Goal: Information Seeking & Learning: Learn about a topic

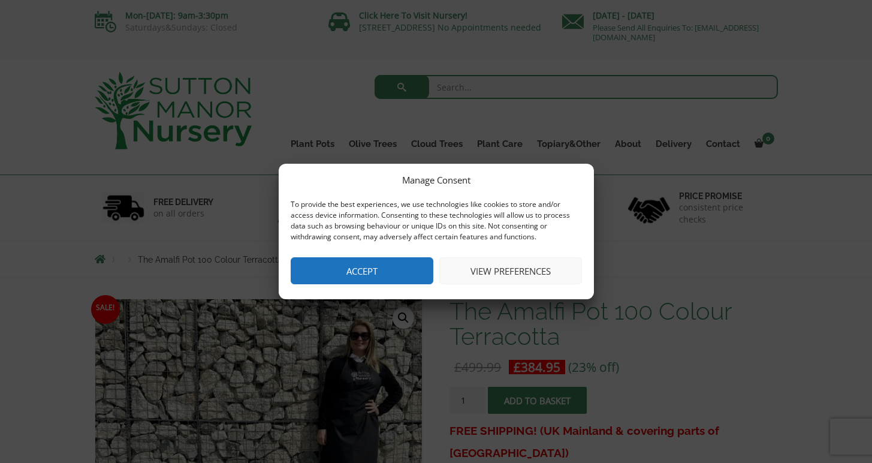
click at [386, 273] on button "Accept" at bounding box center [362, 270] width 143 height 27
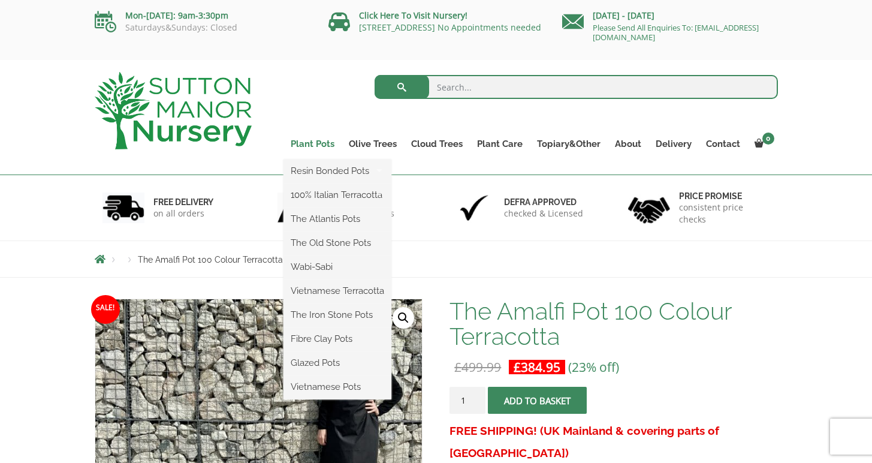
click at [314, 144] on link "Plant Pots" at bounding box center [312, 143] width 58 height 17
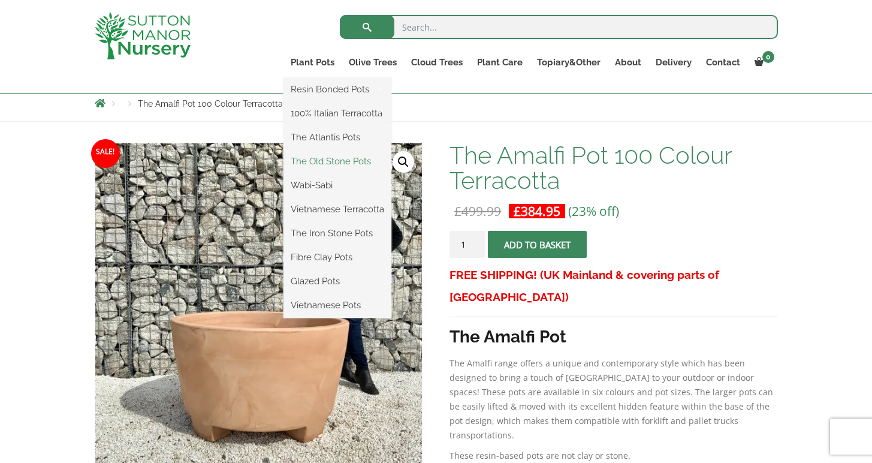
scroll to position [132, 0]
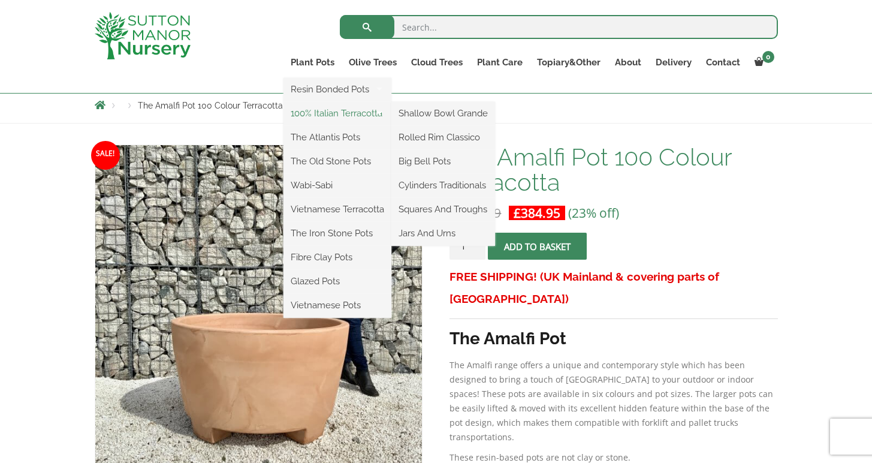
click at [327, 113] on link "100% Italian Terracotta" at bounding box center [337, 113] width 108 height 18
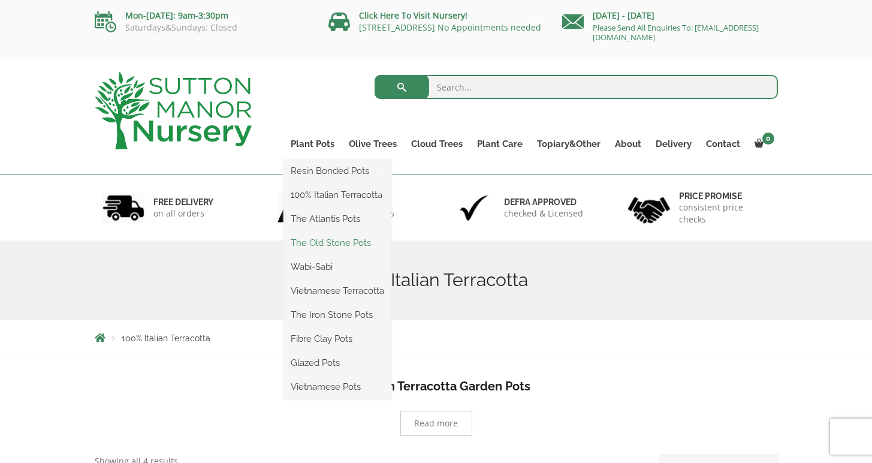
click at [340, 243] on link "The Old Stone Pots" at bounding box center [337, 243] width 108 height 18
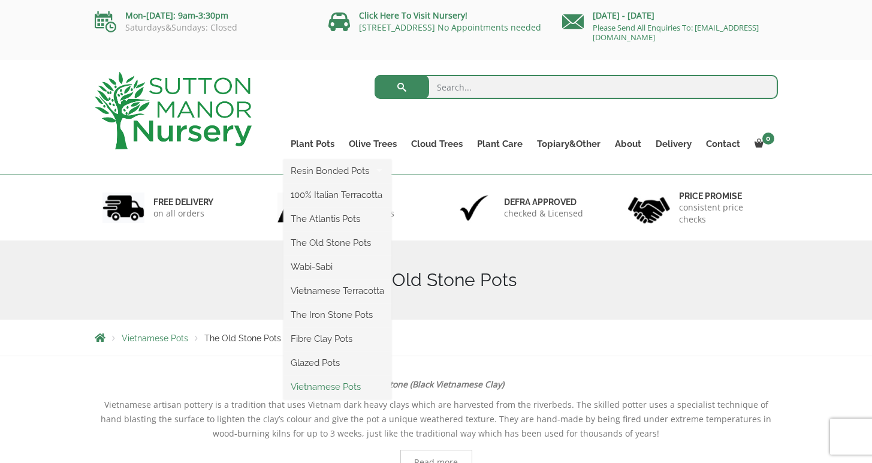
click at [315, 389] on link "Vietnamese Pots" at bounding box center [337, 386] width 108 height 18
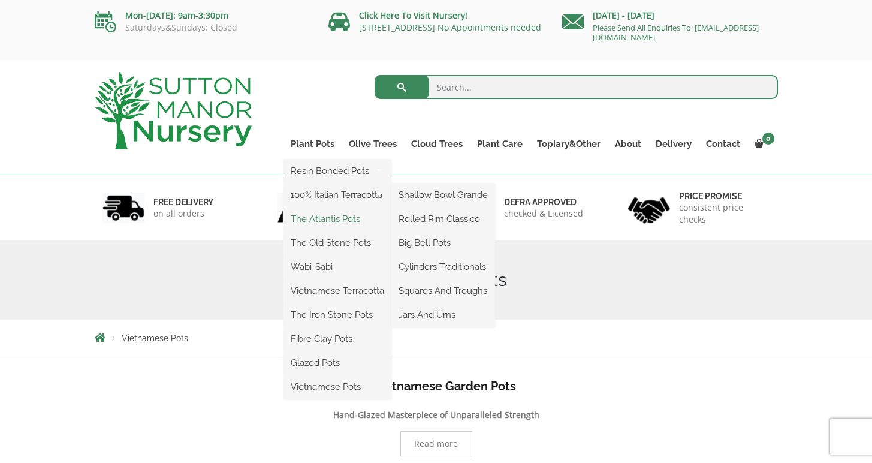
click at [324, 218] on link "The Atlantis Pots" at bounding box center [337, 219] width 108 height 18
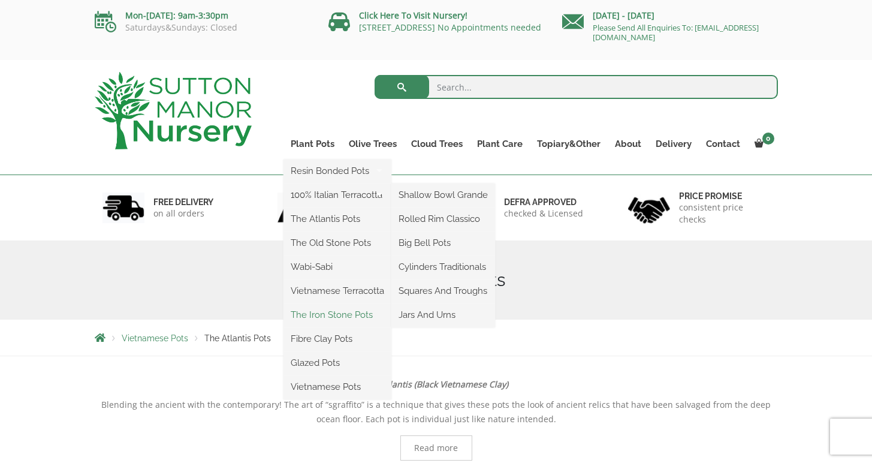
click at [327, 313] on link "The Iron Stone Pots" at bounding box center [337, 315] width 108 height 18
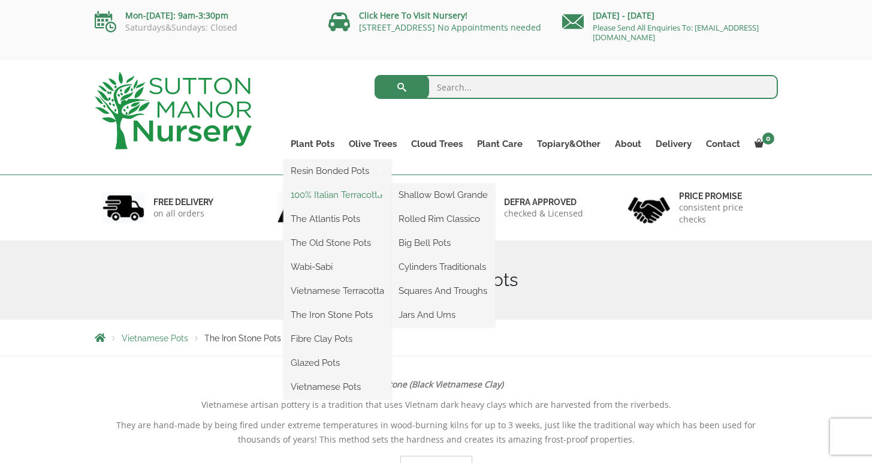
click at [327, 193] on link "100% Italian Terracotta" at bounding box center [337, 195] width 108 height 18
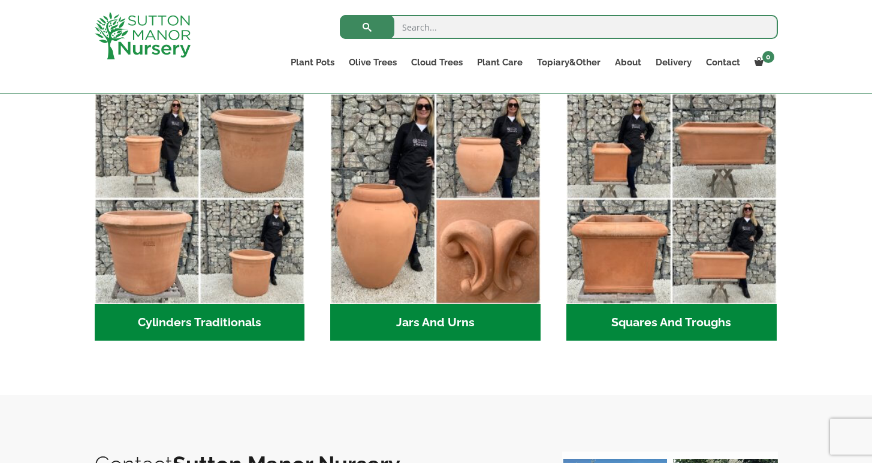
scroll to position [656, 0]
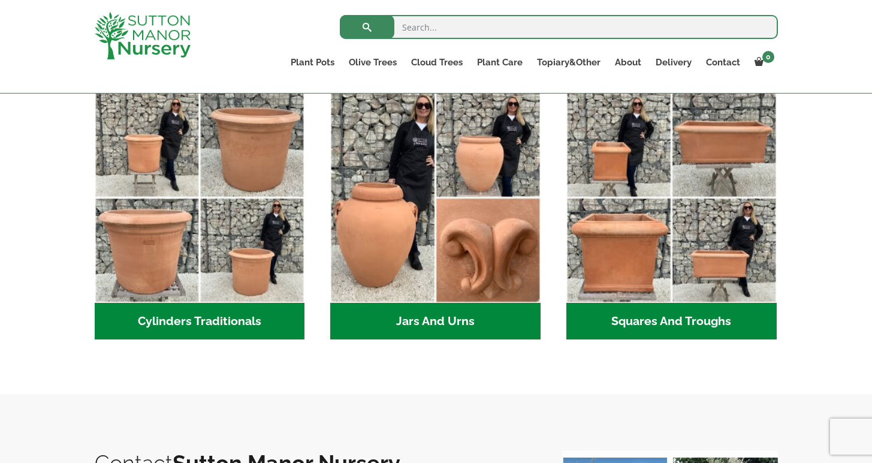
click at [640, 319] on h2 "Squares And Troughs (2)" at bounding box center [671, 321] width 210 height 37
click at [240, 321] on h2 "Cylinders Traditionals (2)" at bounding box center [200, 321] width 210 height 37
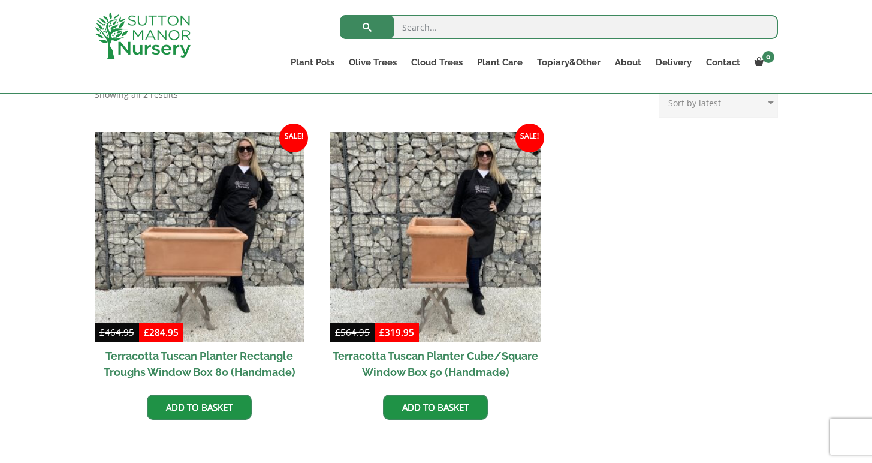
scroll to position [510, 0]
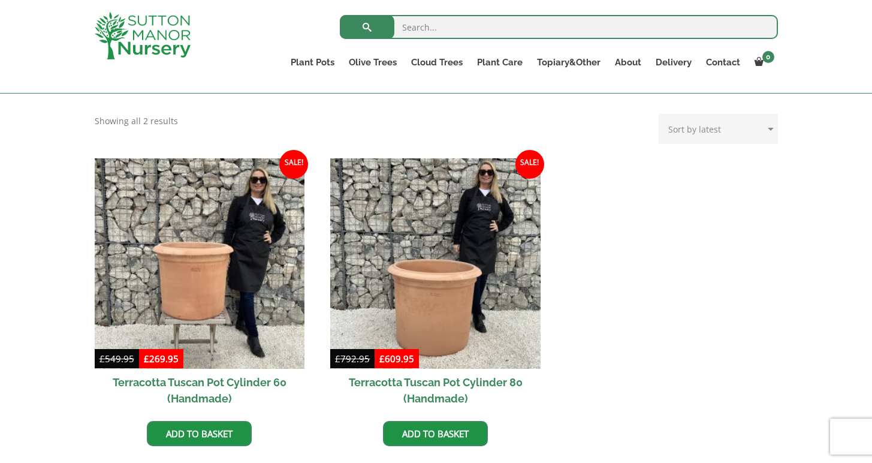
scroll to position [476, 0]
